Goal: Find specific page/section: Find specific page/section

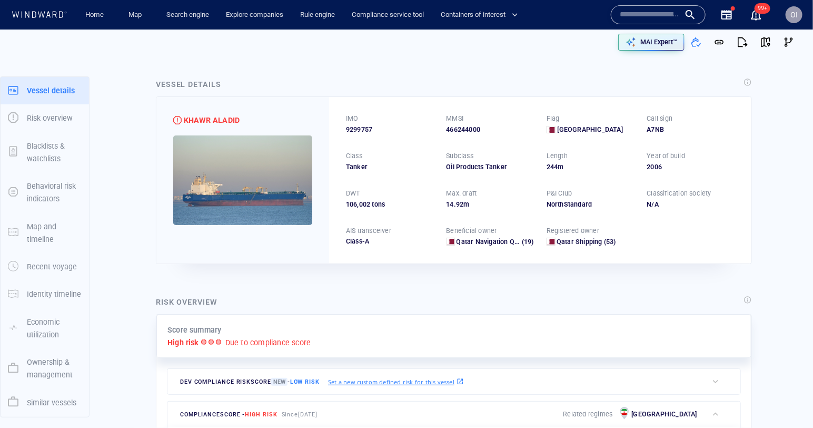
click at [291, 268] on div "Vessel details KHAWR ALADID IMO 9299757 MMSI 466244000 Flag Qatar Call sign A7N…" at bounding box center [454, 171] width 613 height 203
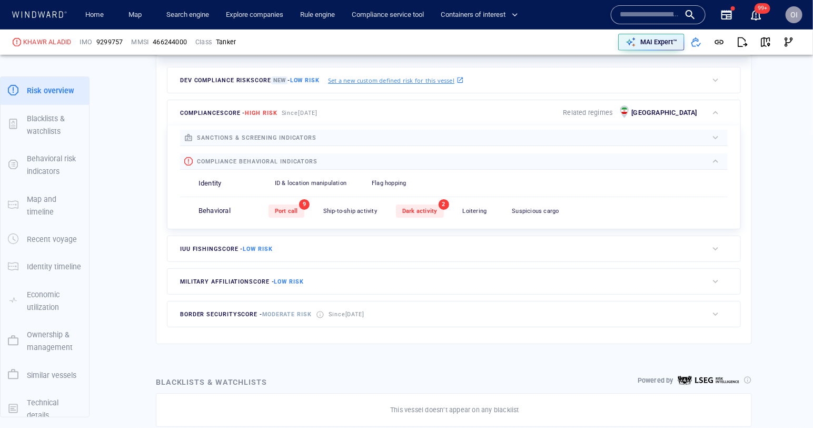
scroll to position [296, 0]
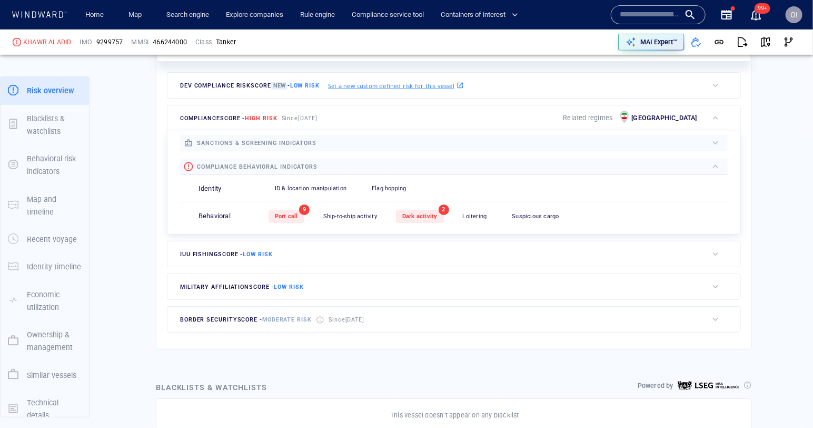
click at [652, 22] on input "text" at bounding box center [650, 15] width 60 height 16
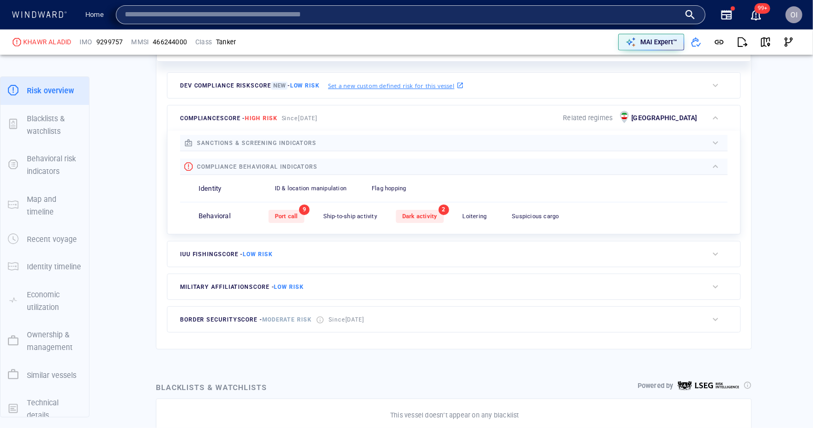
paste input "*******"
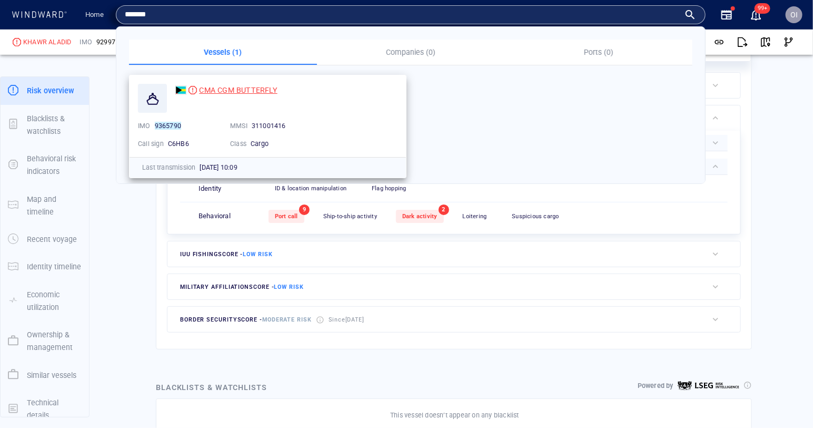
type input "*******"
click at [253, 86] on span "CMA CGM BUTTERFLY" at bounding box center [238, 90] width 78 height 8
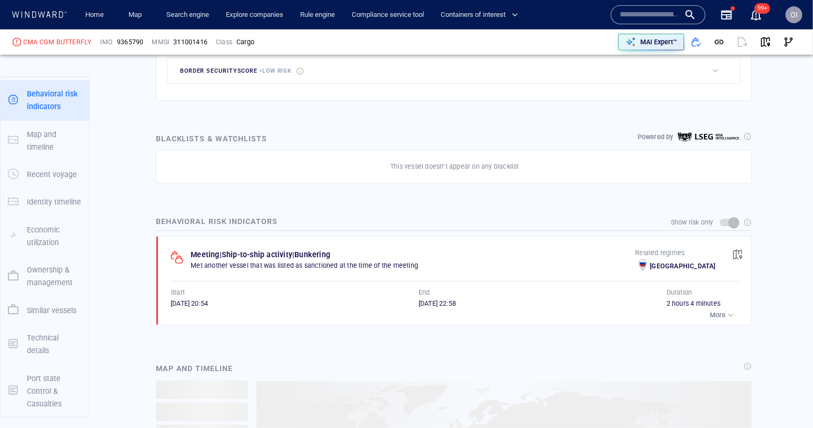
scroll to position [553, 0]
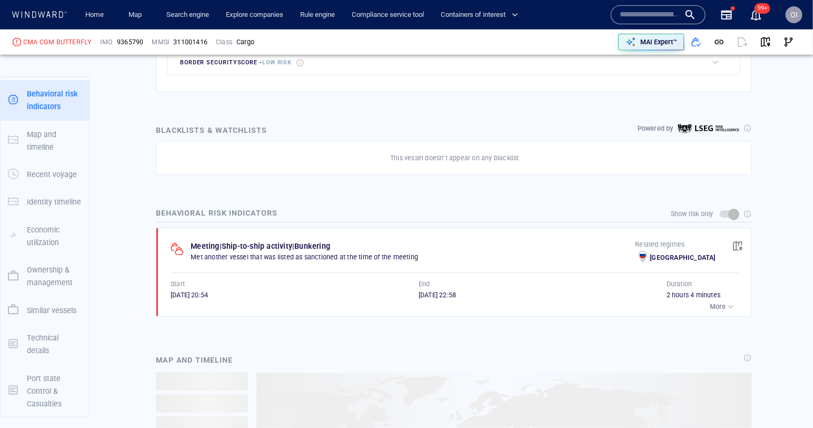
click at [733, 304] on div "button" at bounding box center [731, 306] width 11 height 11
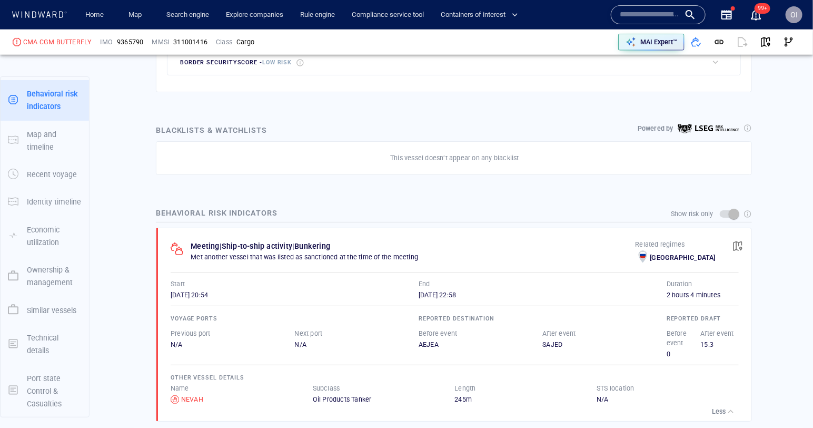
scroll to position [571, 0]
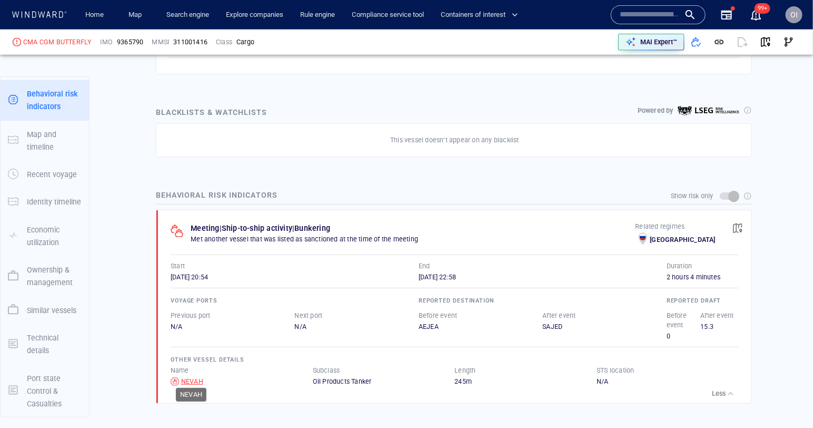
click at [194, 377] on div "NEVAH" at bounding box center [192, 381] width 22 height 9
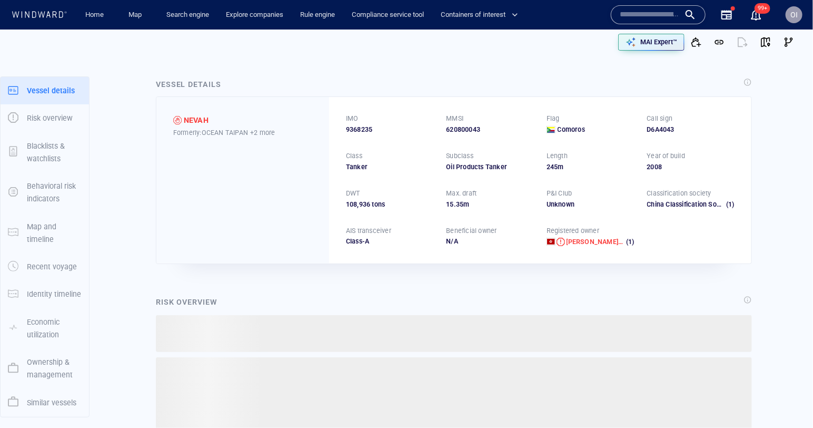
click at [370, 136] on div "IMO 9368235 MMSI 620800043 Flag Comoros Call sign D6A4043 Class Tanker Subclass…" at bounding box center [540, 180] width 423 height 166
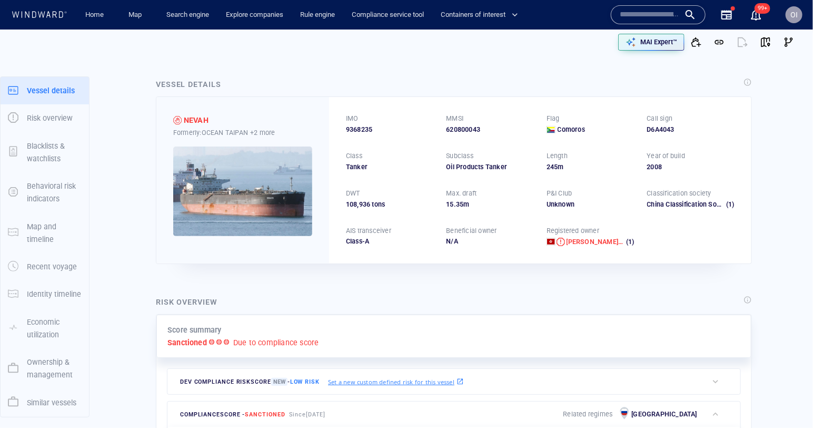
click at [364, 131] on span "9368235" at bounding box center [359, 129] width 26 height 9
copy span "9368235"
drag, startPoint x: 223, startPoint y: 119, endPoint x: 183, endPoint y: 119, distance: 40.0
click at [183, 119] on div "NEVAH" at bounding box center [242, 120] width 139 height 13
